Goal: Information Seeking & Learning: Learn about a topic

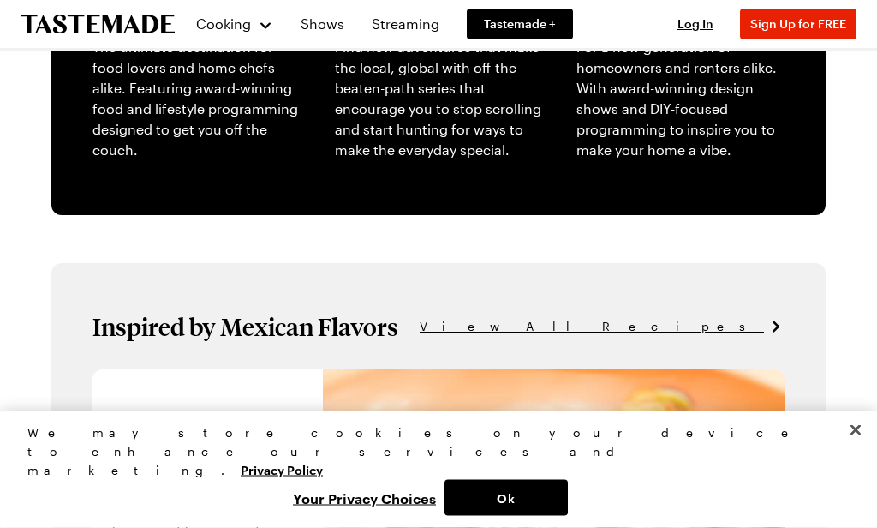
scroll to position [749, 0]
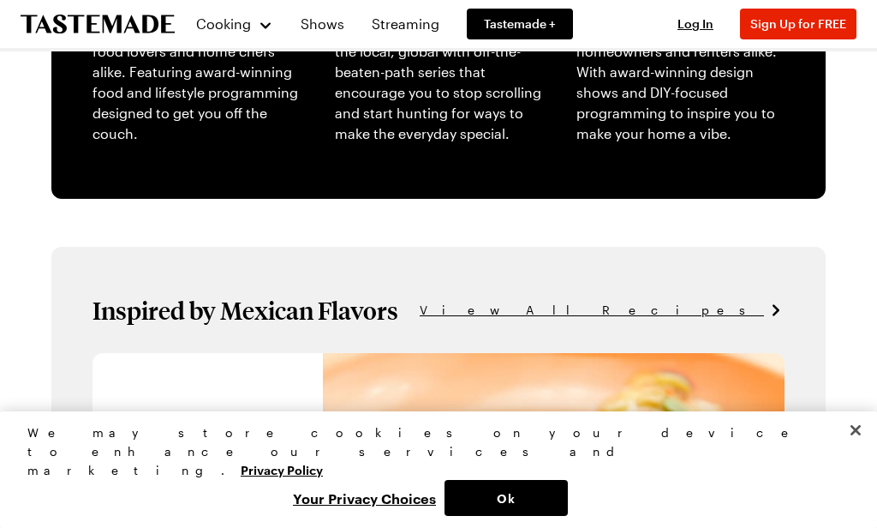
click at [541, 502] on button "Ok" at bounding box center [506, 498] width 123 height 36
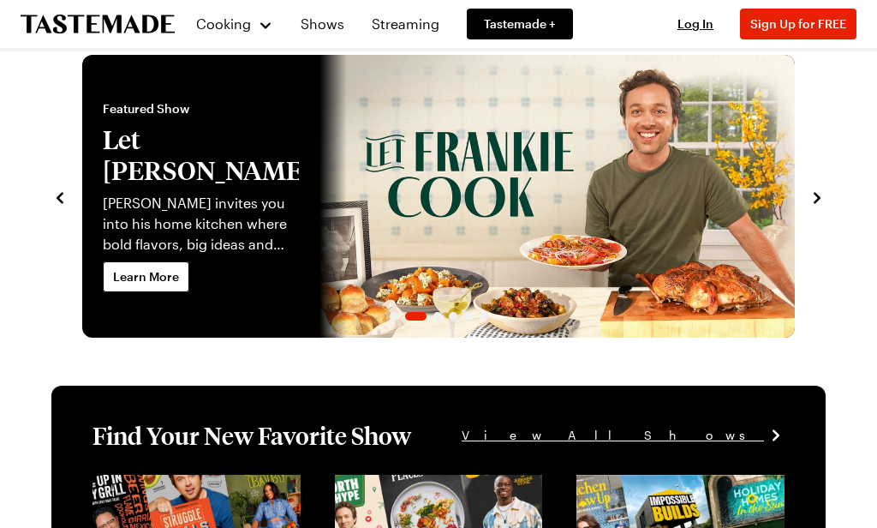
scroll to position [0, 0]
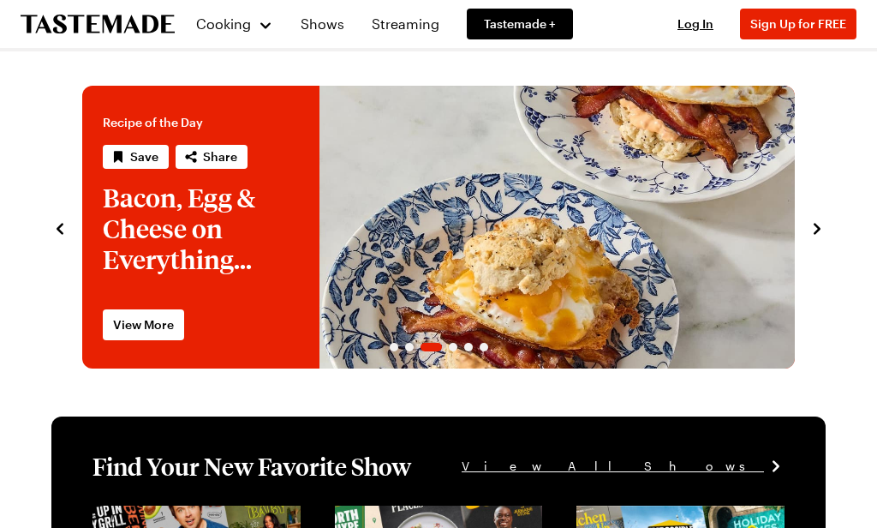
click at [272, 26] on div "Cooking" at bounding box center [234, 24] width 78 height 21
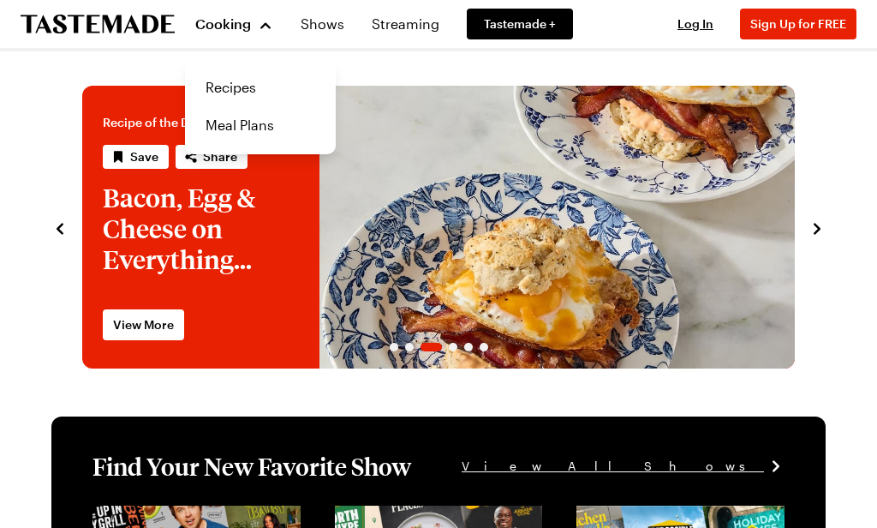
click at [250, 87] on link "Recipes" at bounding box center [260, 88] width 130 height 38
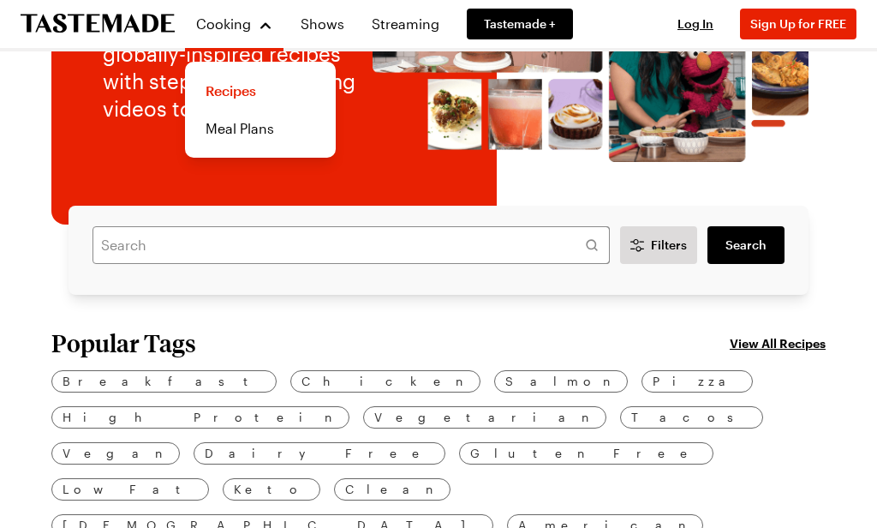
scroll to position [291, 0]
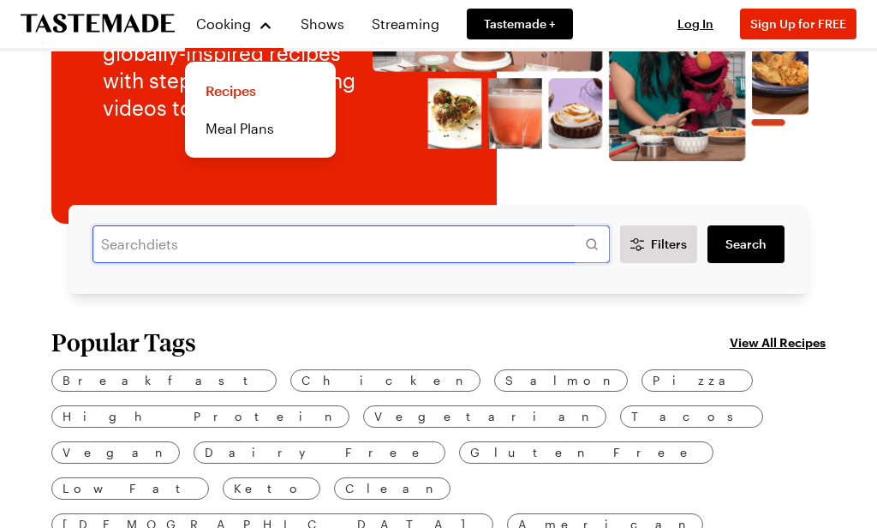
click at [510, 248] on input "text" at bounding box center [351, 244] width 517 height 38
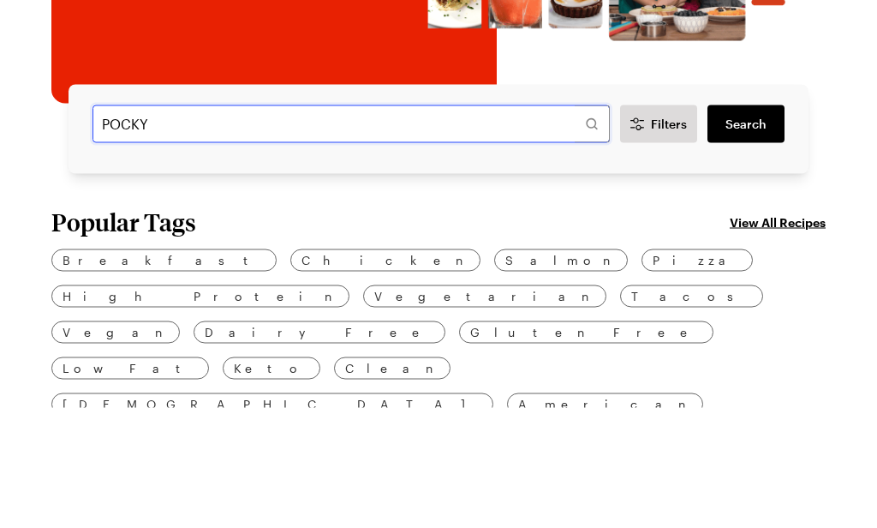
type input "POCKY"
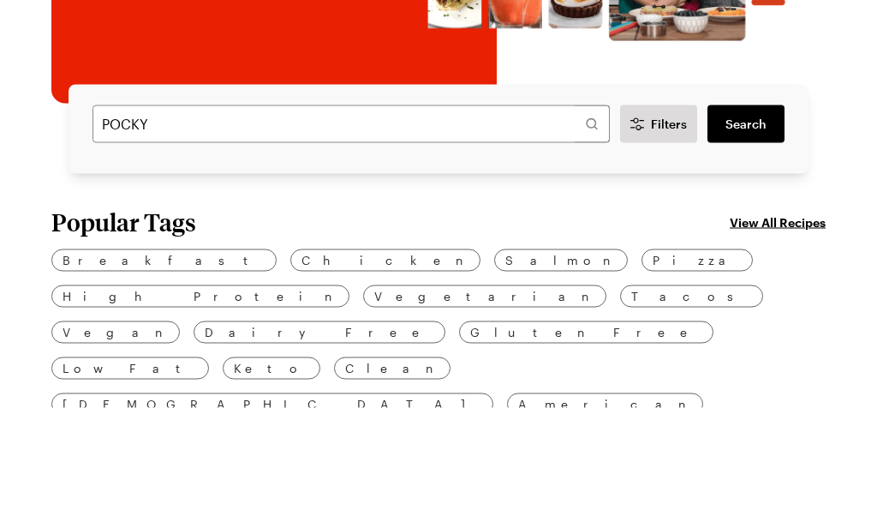
scroll to position [412, 0]
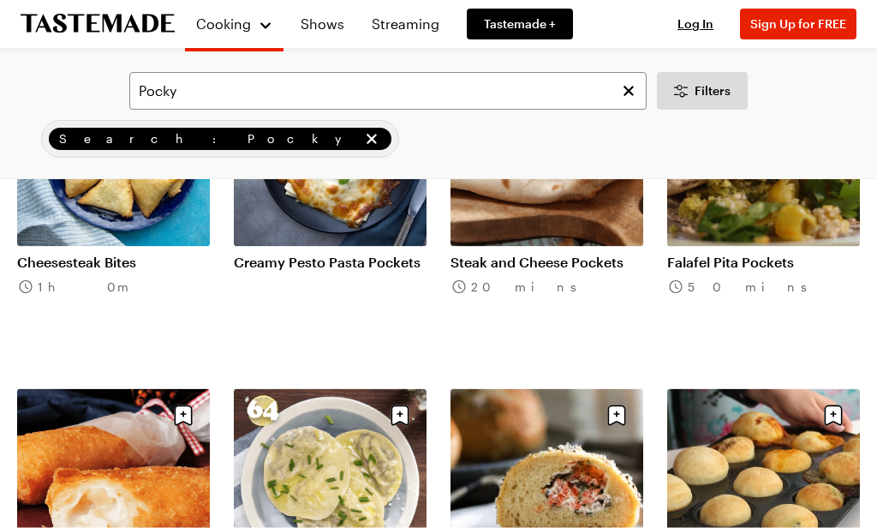
scroll to position [1662, 0]
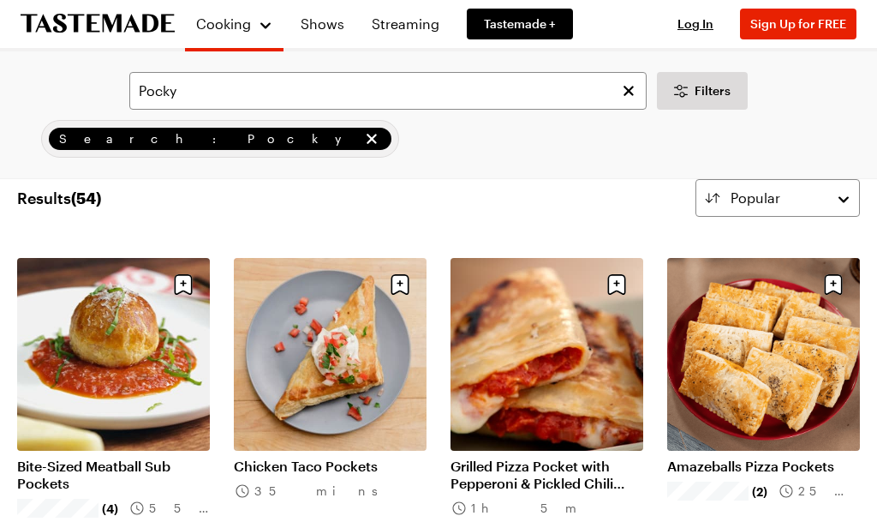
scroll to position [108, 0]
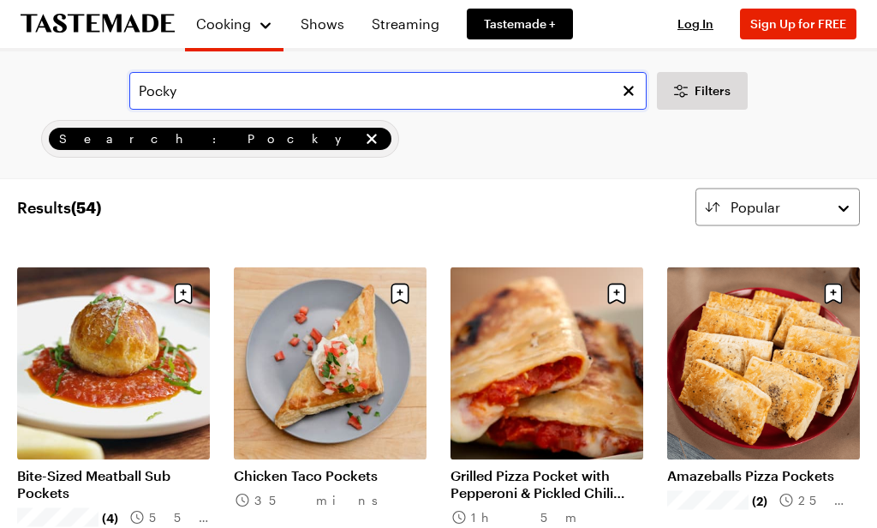
click at [465, 78] on input "Pocky" at bounding box center [387, 91] width 517 height 38
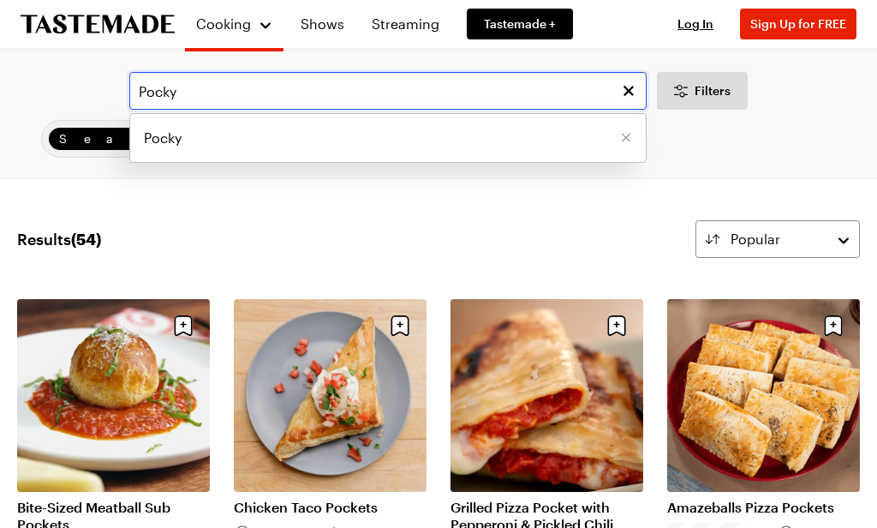
type input "Pocky"
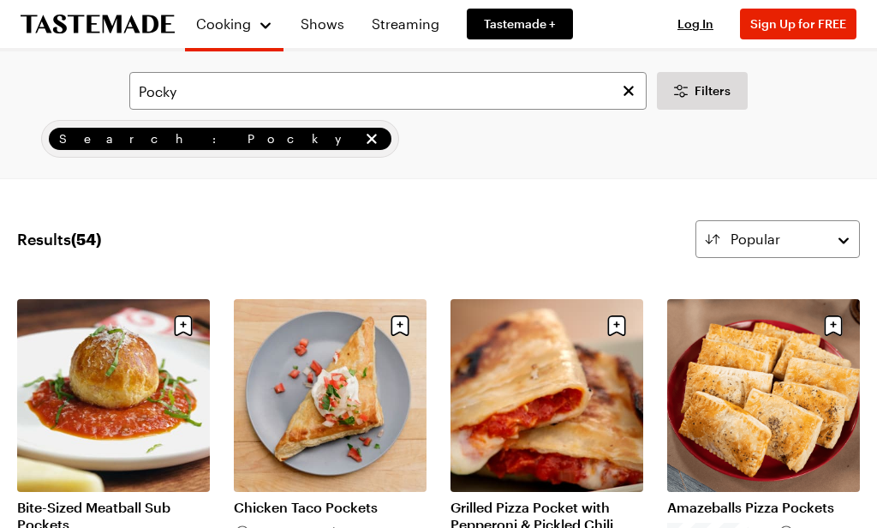
click at [487, 166] on div "Pocky Filters Search: Pocky Search" at bounding box center [438, 114] width 877 height 127
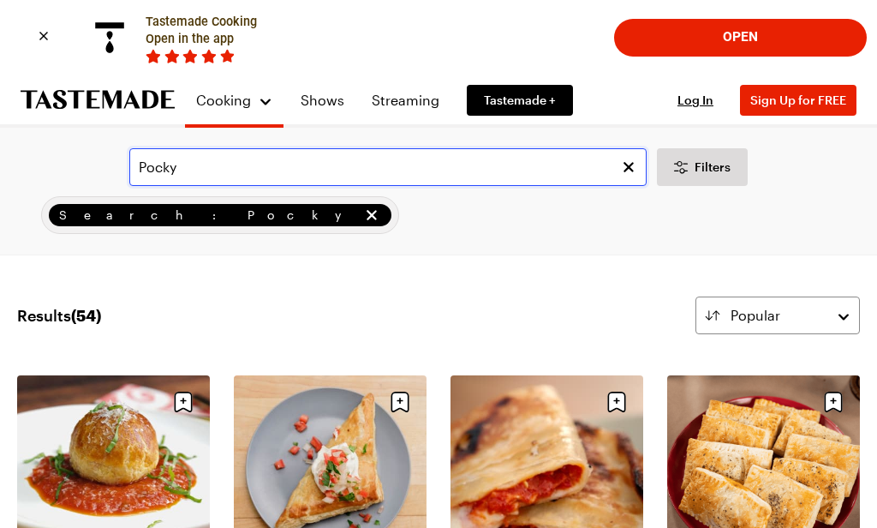
click at [506, 164] on input "Pocky" at bounding box center [387, 167] width 517 height 38
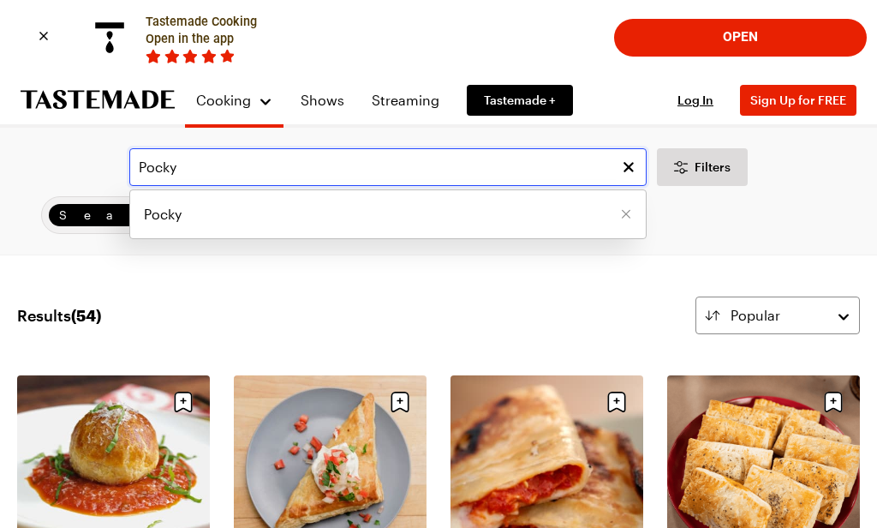
click at [476, 158] on input "Pocky" at bounding box center [387, 167] width 517 height 38
click at [211, 172] on input "Pocky" at bounding box center [387, 167] width 517 height 38
click at [192, 155] on input "Pocky" at bounding box center [387, 167] width 517 height 38
click at [206, 170] on input "Pocky" at bounding box center [387, 167] width 517 height 38
click at [355, 164] on input "Pocky" at bounding box center [387, 167] width 517 height 38
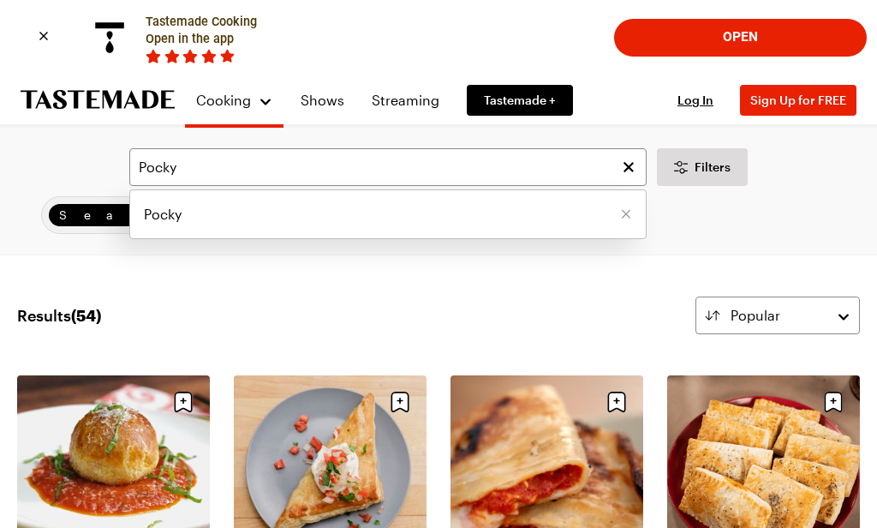
click at [625, 210] on icon "Remove [object Object]" at bounding box center [626, 214] width 10 height 10
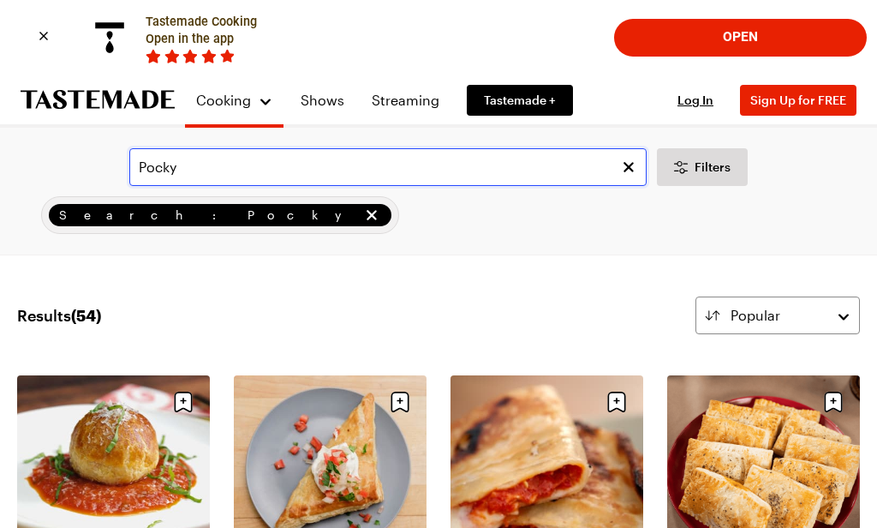
click at [406, 155] on input "Pocky" at bounding box center [387, 167] width 517 height 38
click at [418, 157] on input "Pocky" at bounding box center [387, 167] width 517 height 38
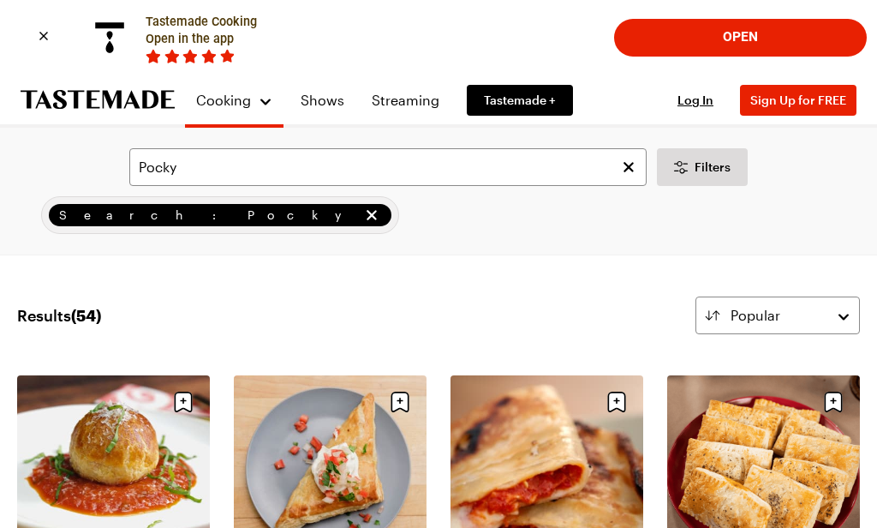
click at [116, 212] on span "Search: Pocky" at bounding box center [209, 215] width 300 height 19
